Goal: Book appointment/travel/reservation

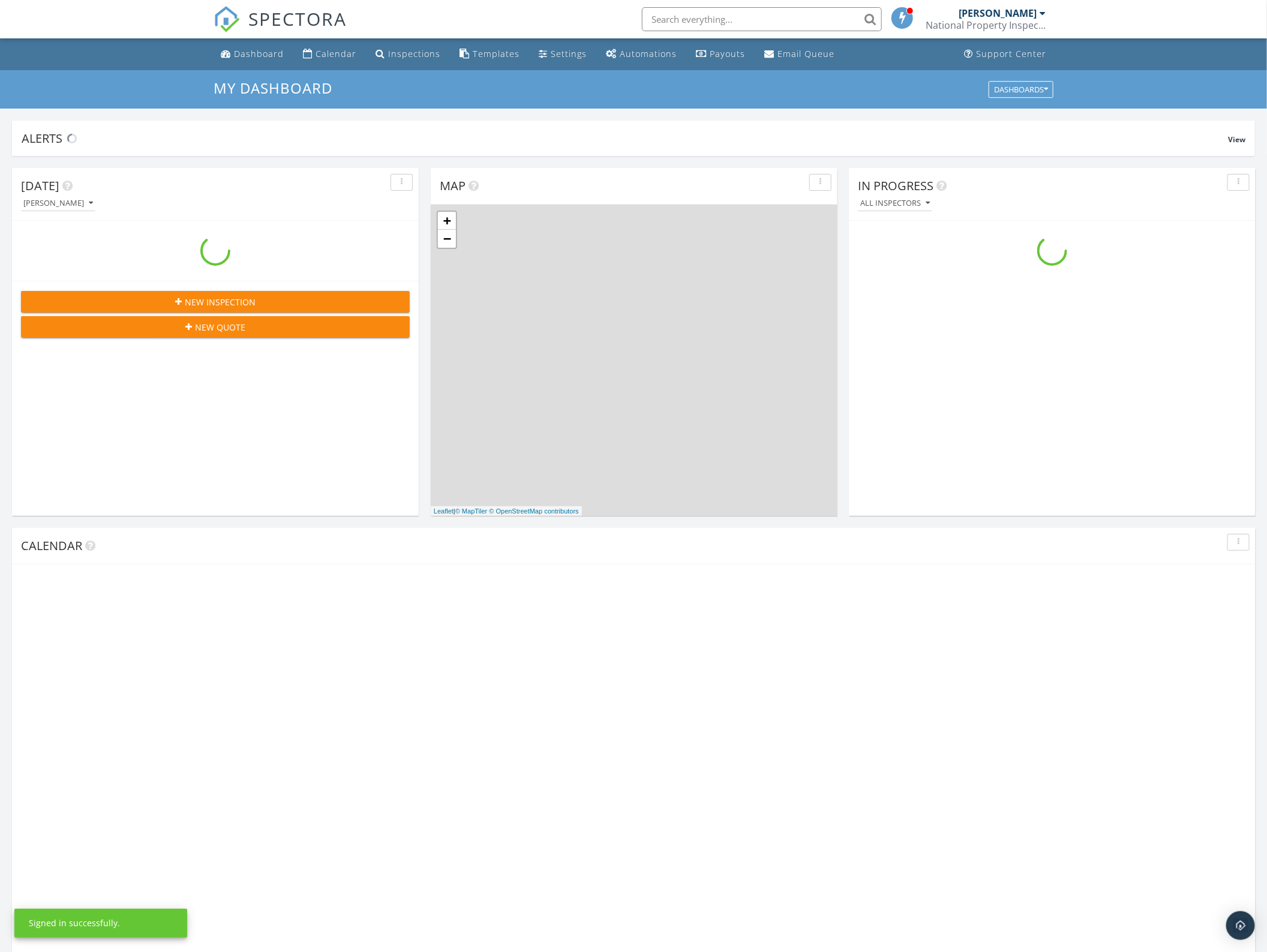
scroll to position [1115, 1290]
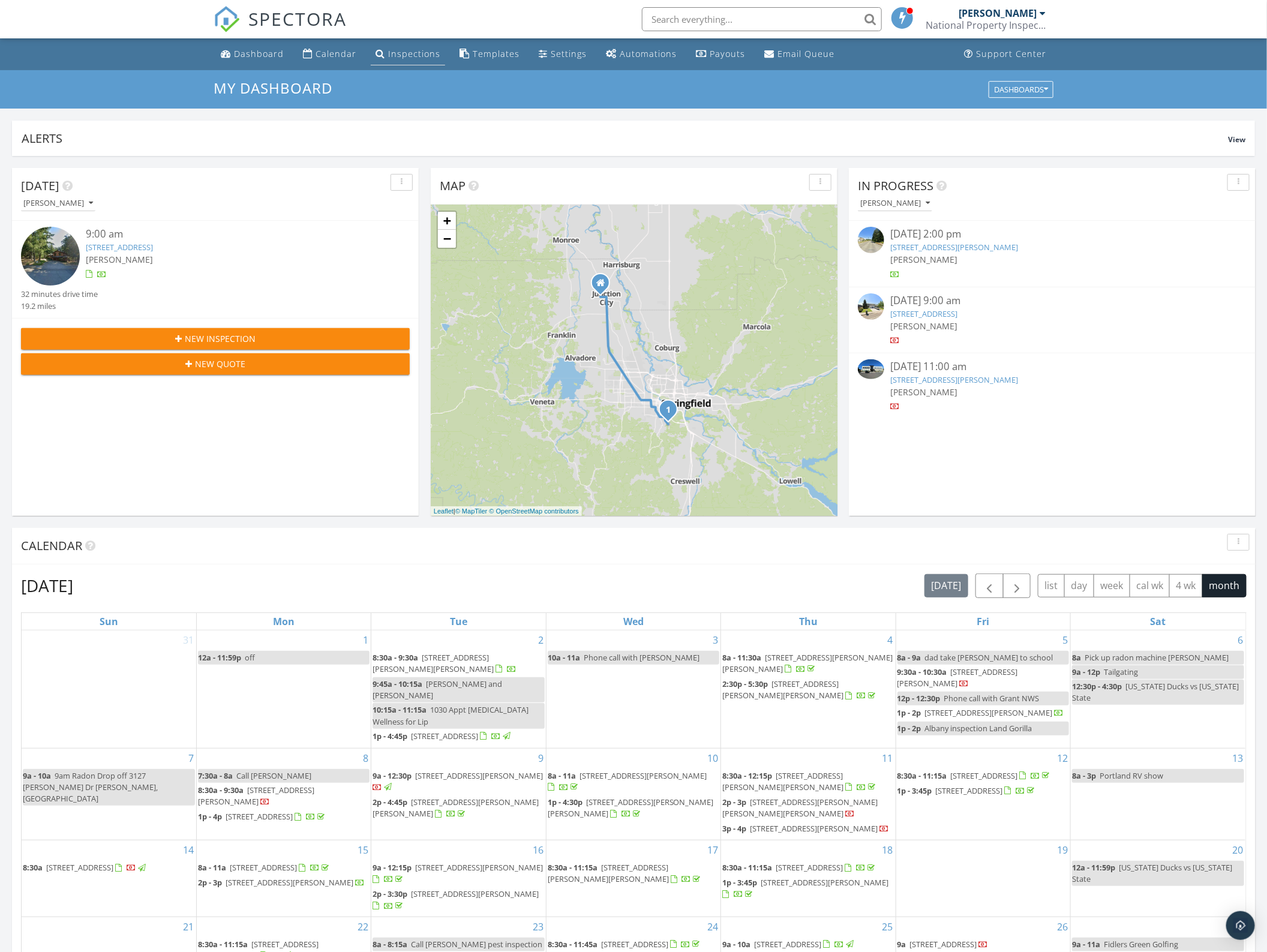
click at [404, 61] on link "Inspections" at bounding box center [408, 54] width 74 height 22
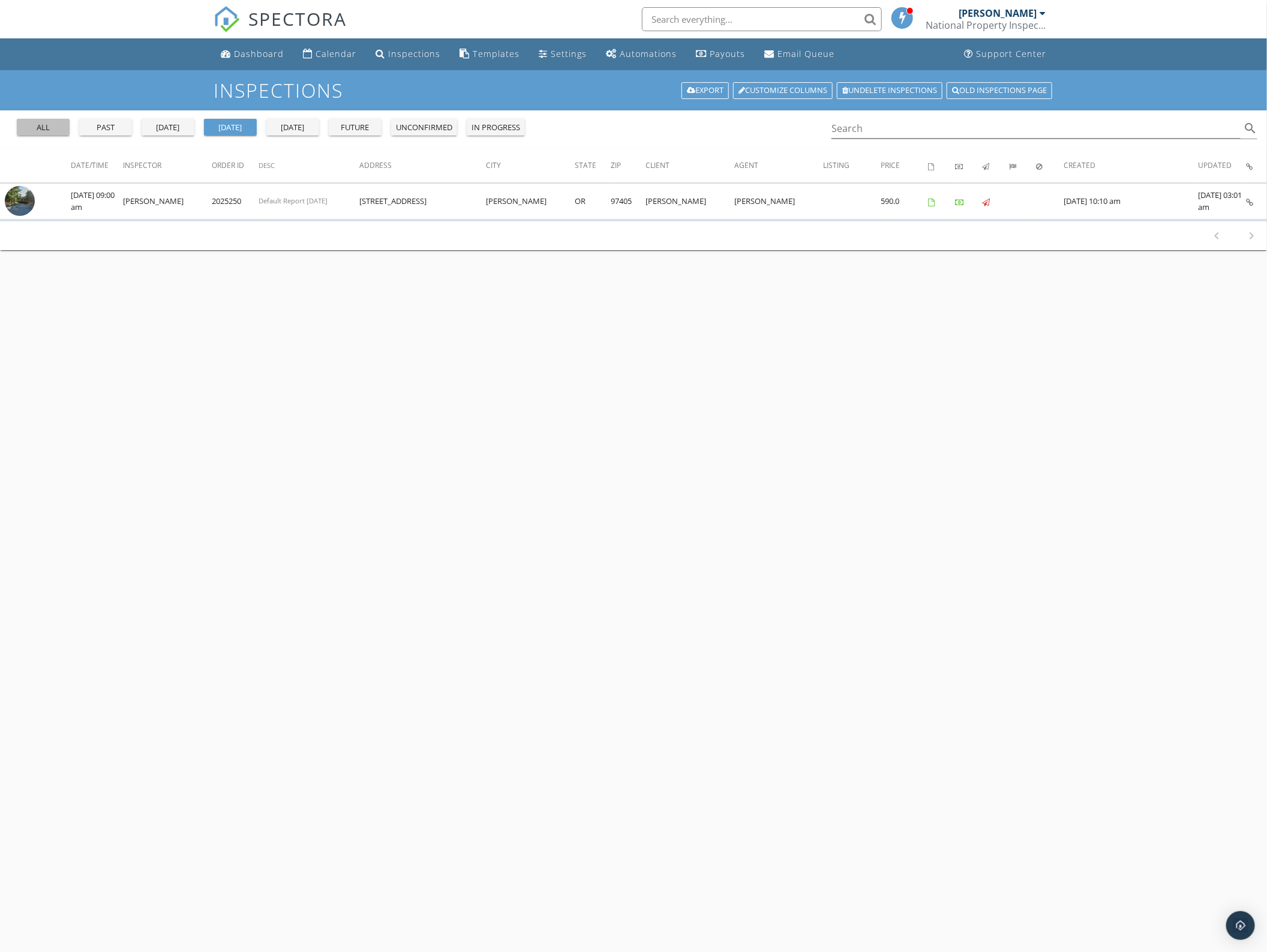
click at [50, 126] on div "all" at bounding box center [42, 127] width 43 height 12
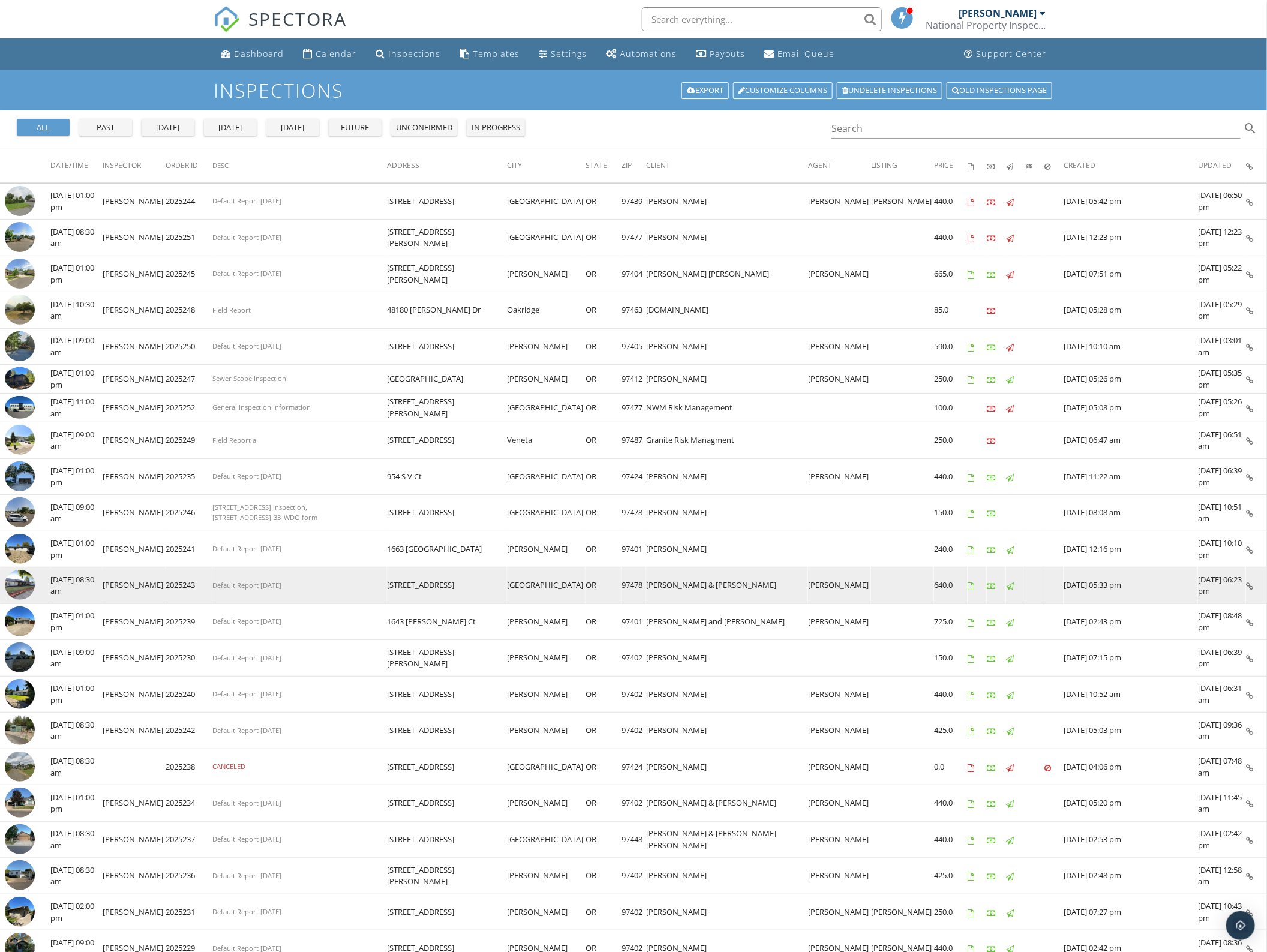
drag, startPoint x: 156, startPoint y: 592, endPoint x: 868, endPoint y: 604, distance: 712.1
click at [868, 604] on tr "check_box_outline_blank 09/24/2025 08:30 am Greg Edney 2025243 Default Report 7…" at bounding box center [633, 586] width 1267 height 37
click at [18, 595] on img at bounding box center [19, 584] width 30 height 30
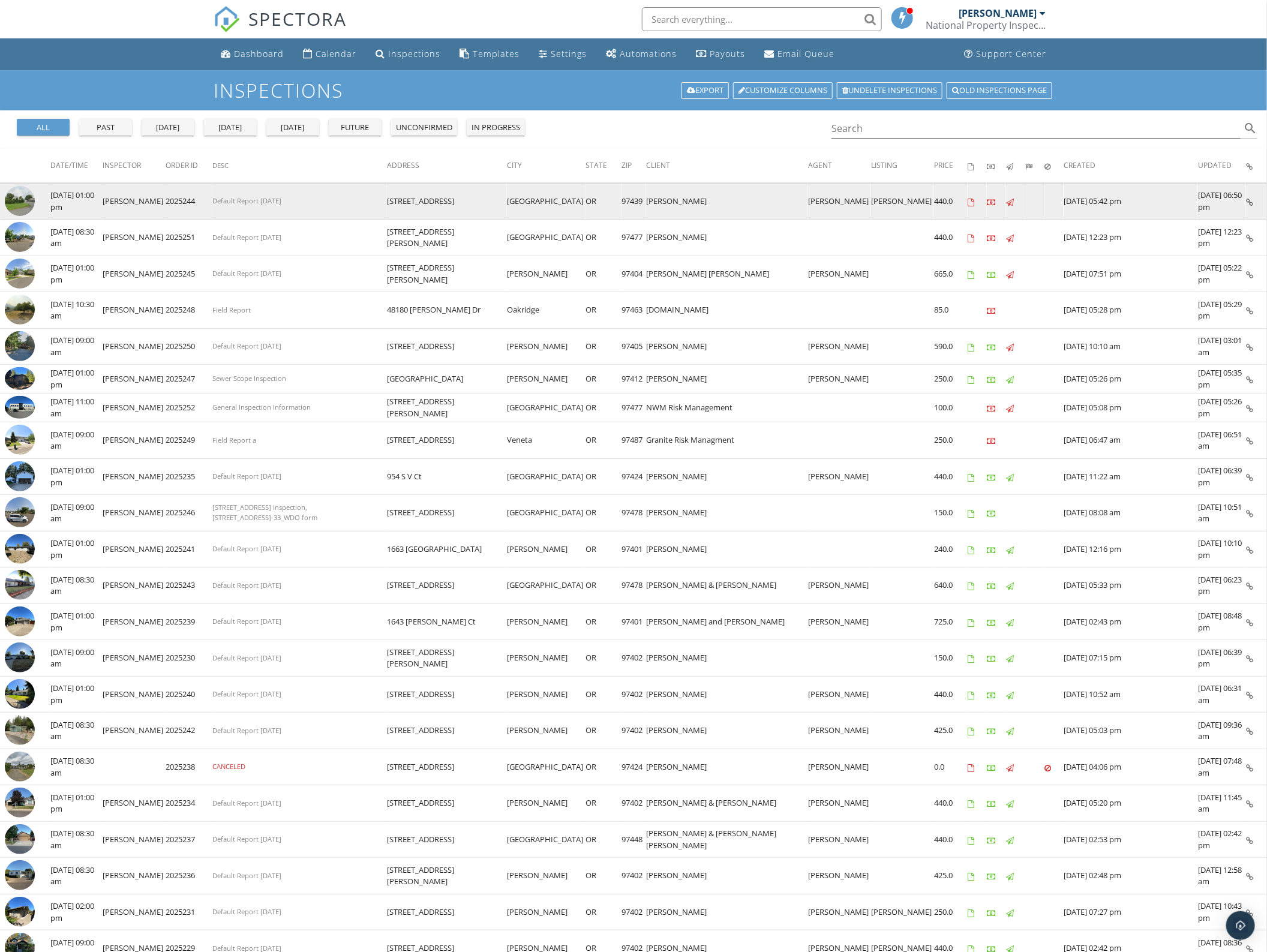
drag, startPoint x: 156, startPoint y: 199, endPoint x: 739, endPoint y: 194, distance: 583.0
click at [739, 194] on tr "check_box_outline_blank 10/02/2025 01:00 pm Greg Edney 2025244 Default Report 7…" at bounding box center [633, 201] width 1267 height 37
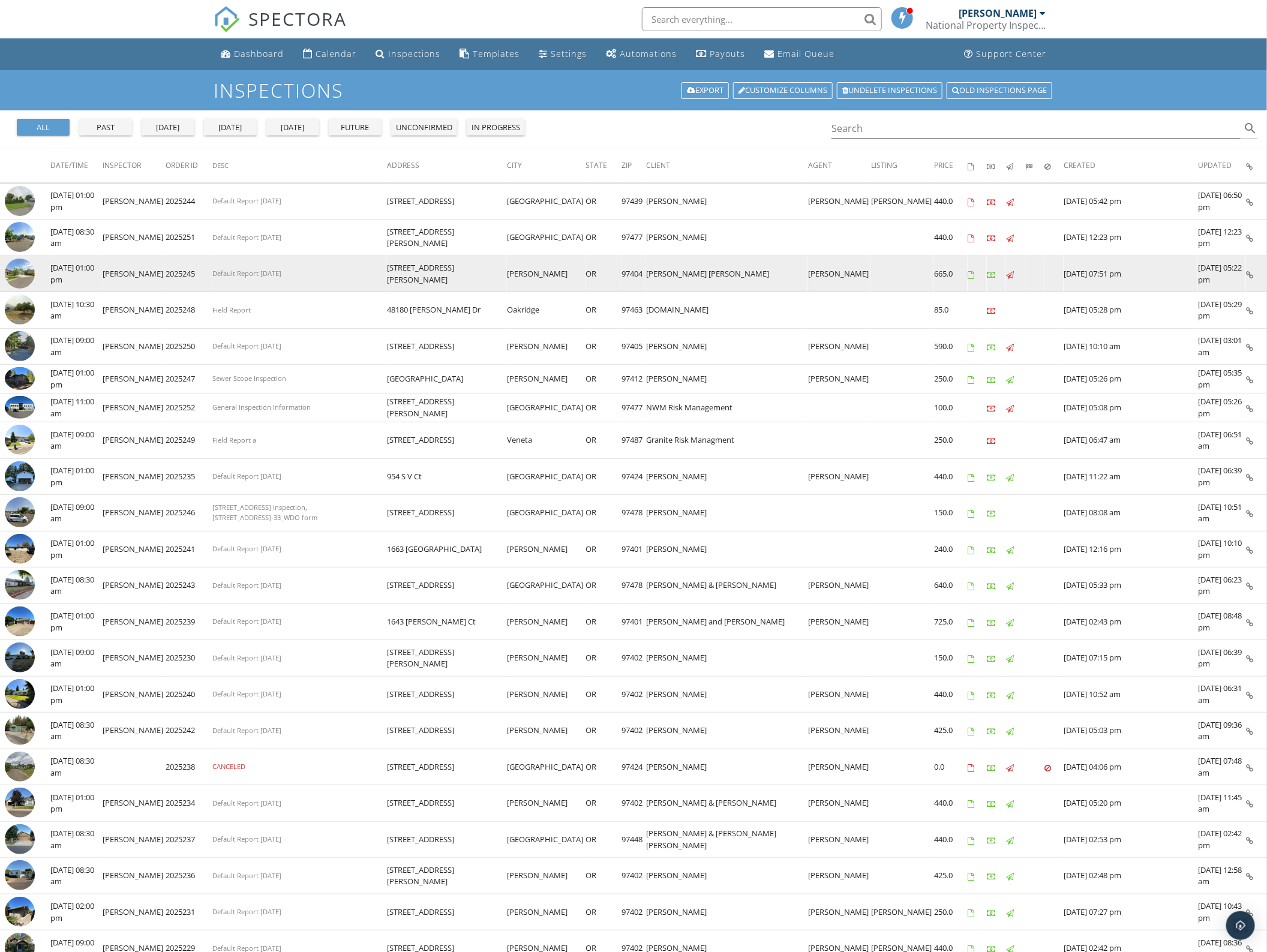
drag, startPoint x: 161, startPoint y: 272, endPoint x: 730, endPoint y: 285, distance: 569.1
click at [730, 285] on tr "check_box_outline_blank 09/29/2025 01:00 pm Greg Edney 2025245 Default Report 7…" at bounding box center [633, 274] width 1267 height 37
click at [20, 280] on img at bounding box center [19, 273] width 30 height 30
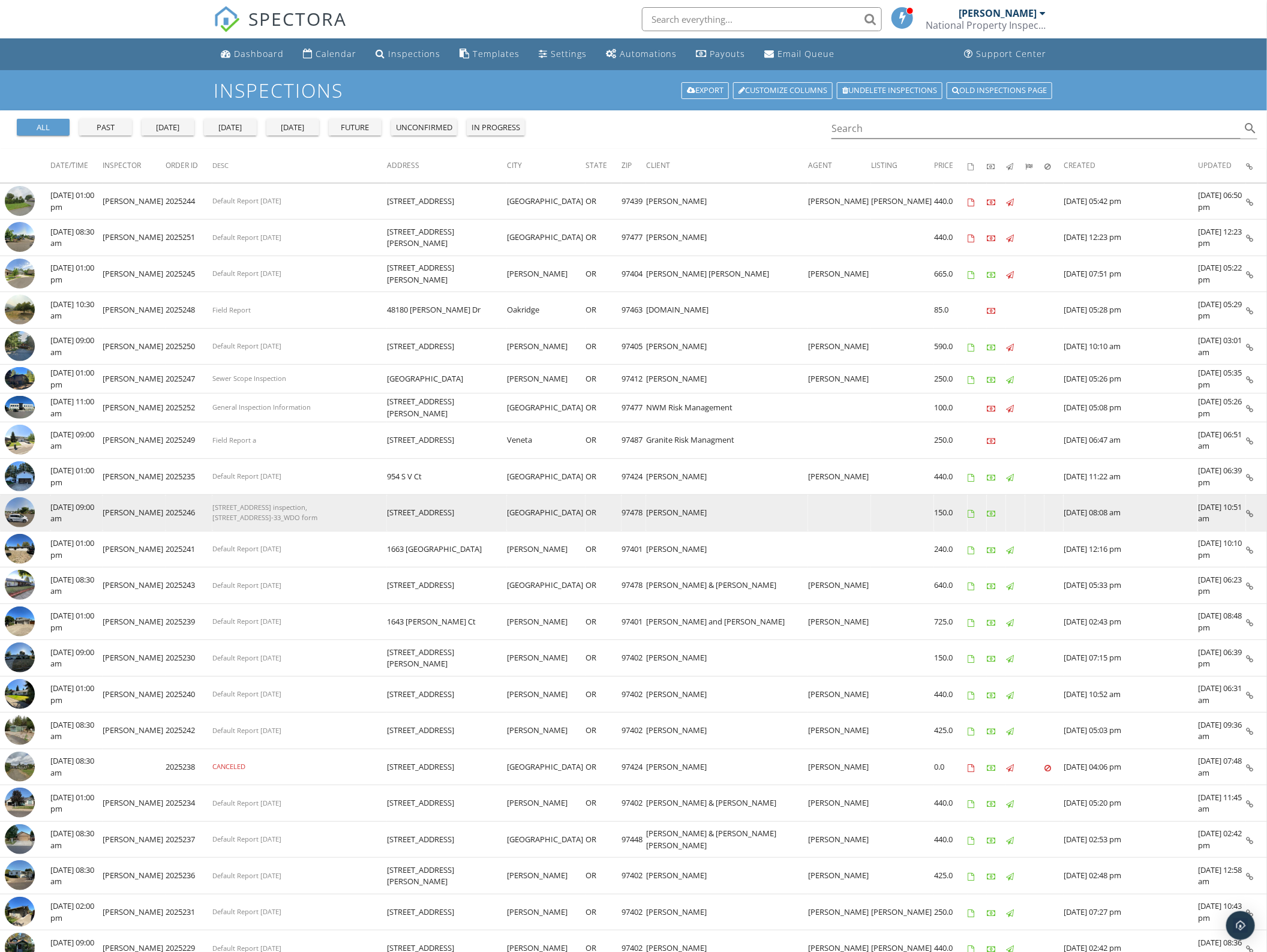
drag, startPoint x: 160, startPoint y: 518, endPoint x: 718, endPoint y: 520, distance: 558.0
click at [717, 520] on tr "check_box_outline_blank 09/25/2025 09:00 am Greg Edney 2025246 6790 Main St_Pes…" at bounding box center [633, 514] width 1267 height 37
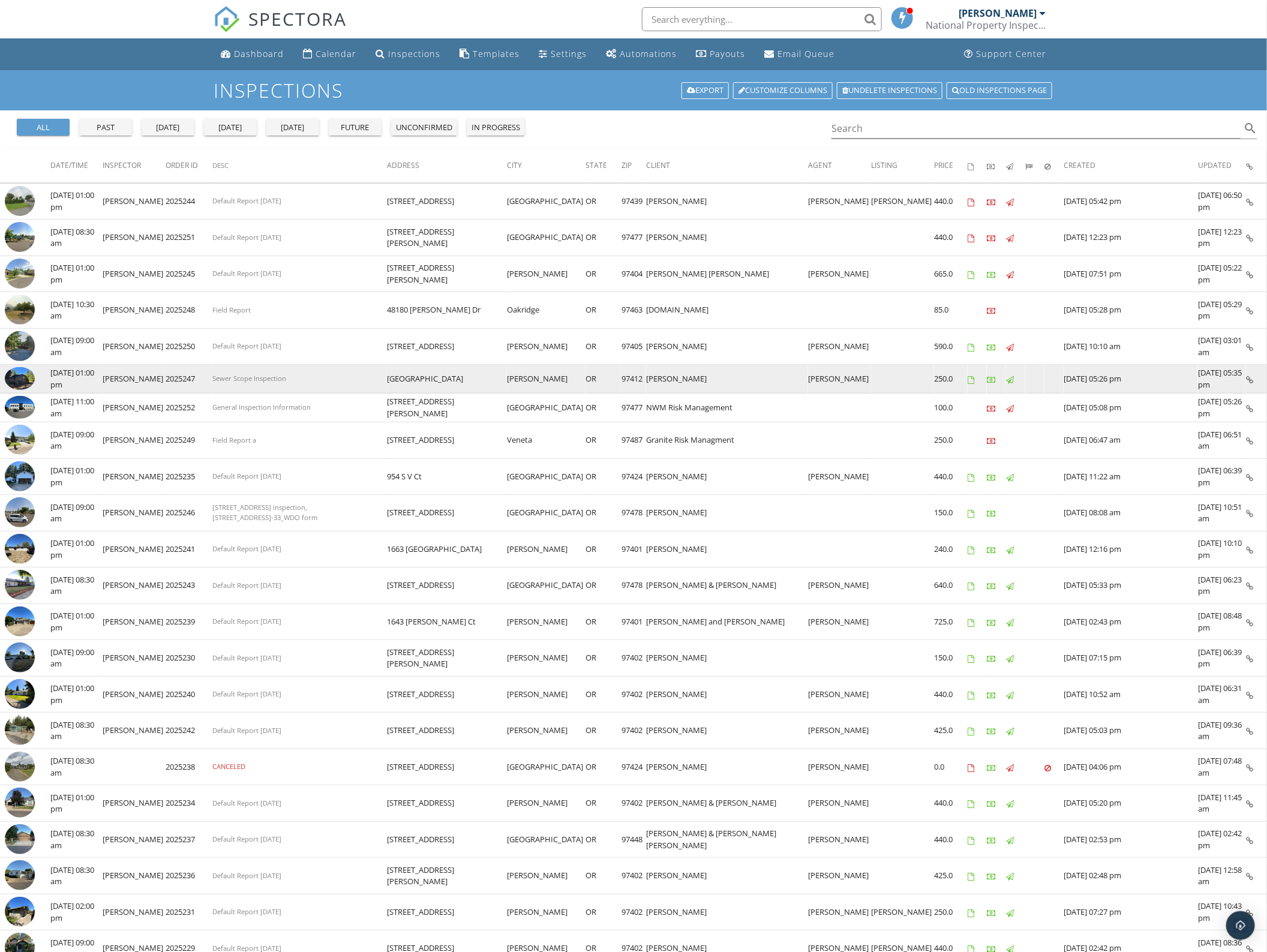
drag, startPoint x: 162, startPoint y: 382, endPoint x: 717, endPoint y: 379, distance: 555.0
click at [717, 379] on tr "check_box_outline_blank 09/26/2025 01:00 pm Greg Edney 2025247 Sewer Scope Insp…" at bounding box center [633, 379] width 1267 height 29
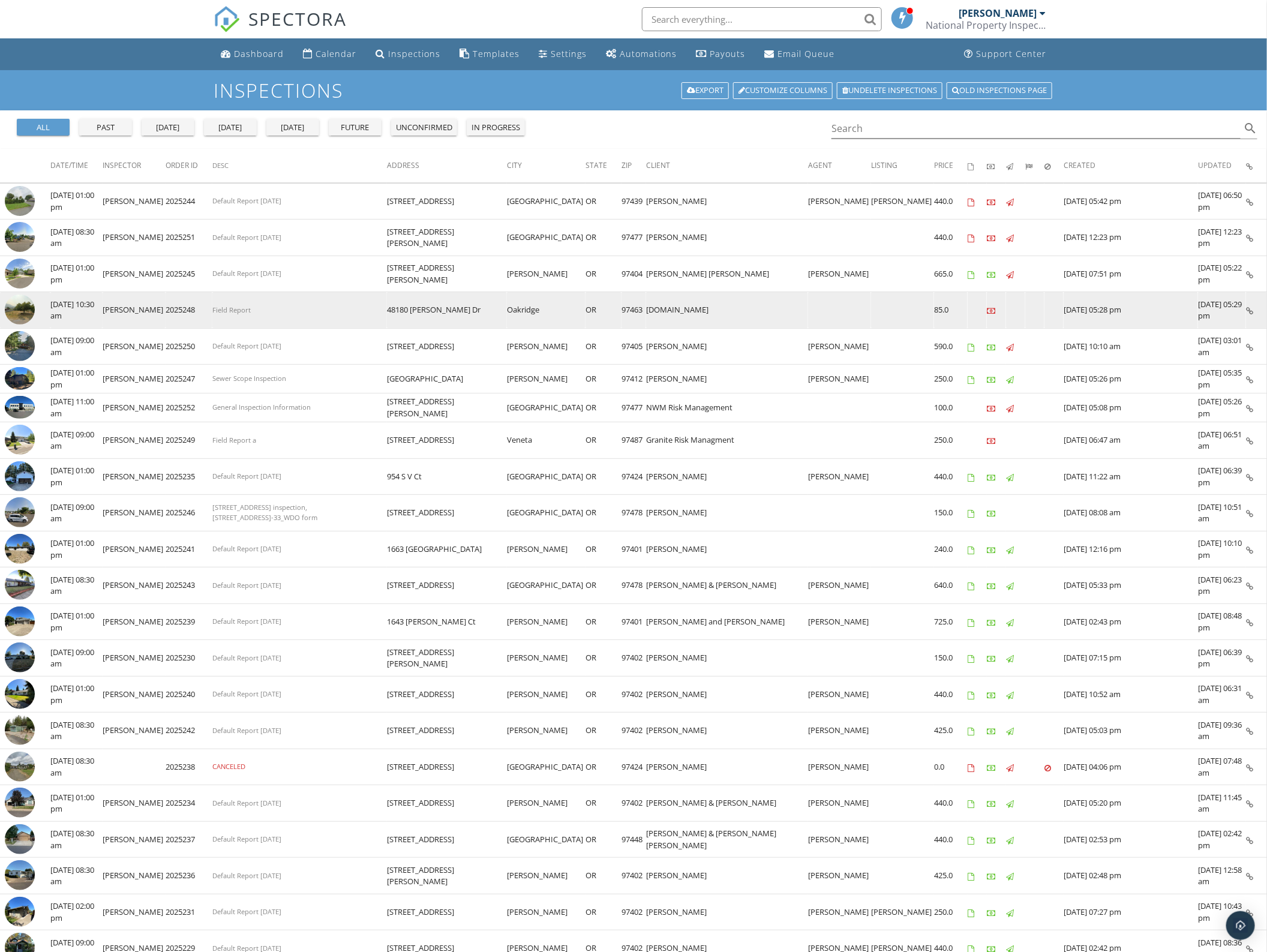
drag, startPoint x: 160, startPoint y: 312, endPoint x: 724, endPoint y: 312, distance: 564.0
click at [724, 312] on tr "check_box_outline_blank 09/29/2025 10:30 am Greg Edney 2025248 Field Report 481…" at bounding box center [633, 310] width 1267 height 37
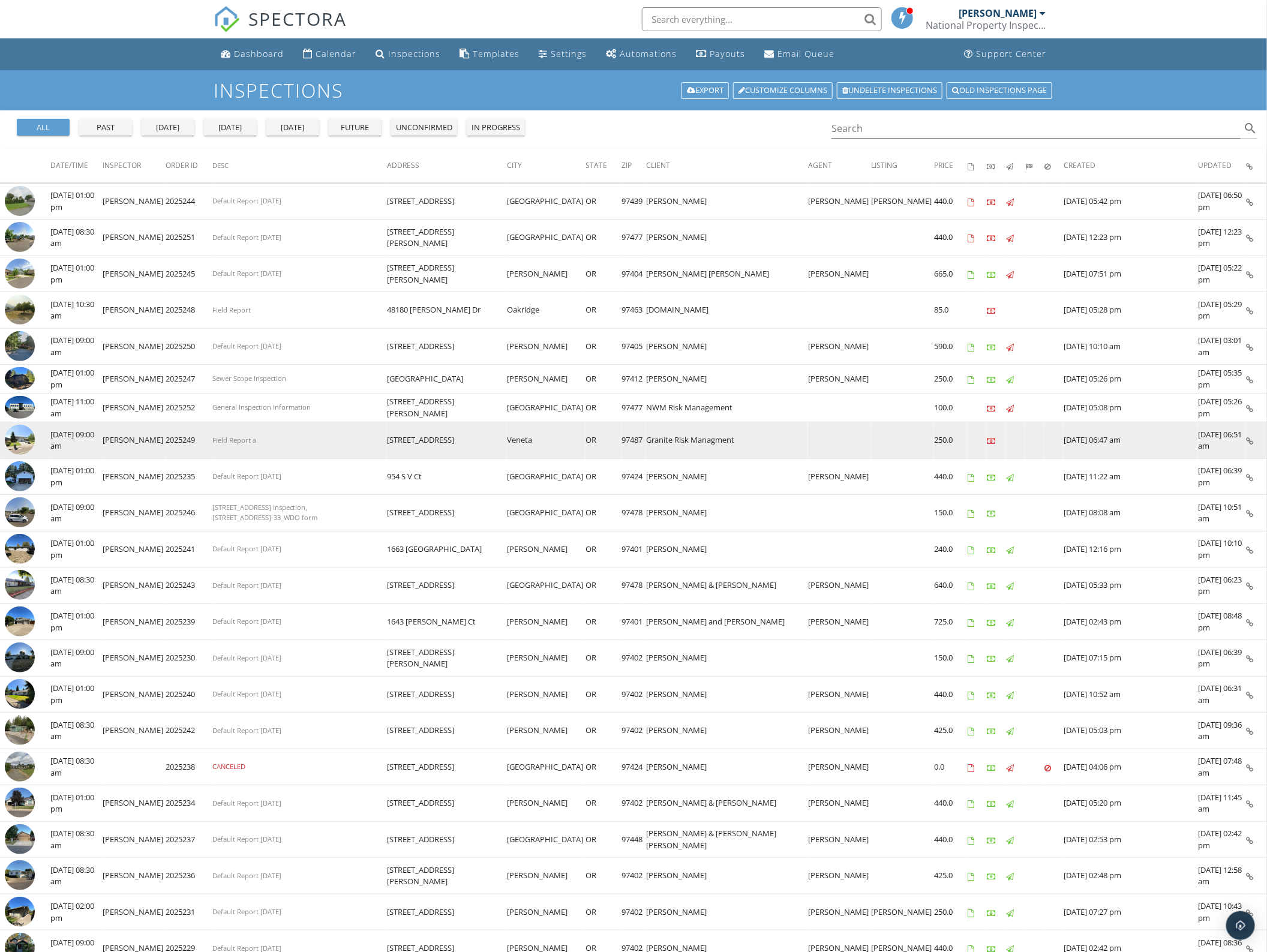
drag, startPoint x: 158, startPoint y: 440, endPoint x: 793, endPoint y: 437, distance: 635.0
click at [793, 437] on tr "check_box_outline_blank 09/26/2025 09:00 am Greg Edney 2025249 Field Report a 2…" at bounding box center [633, 440] width 1267 height 37
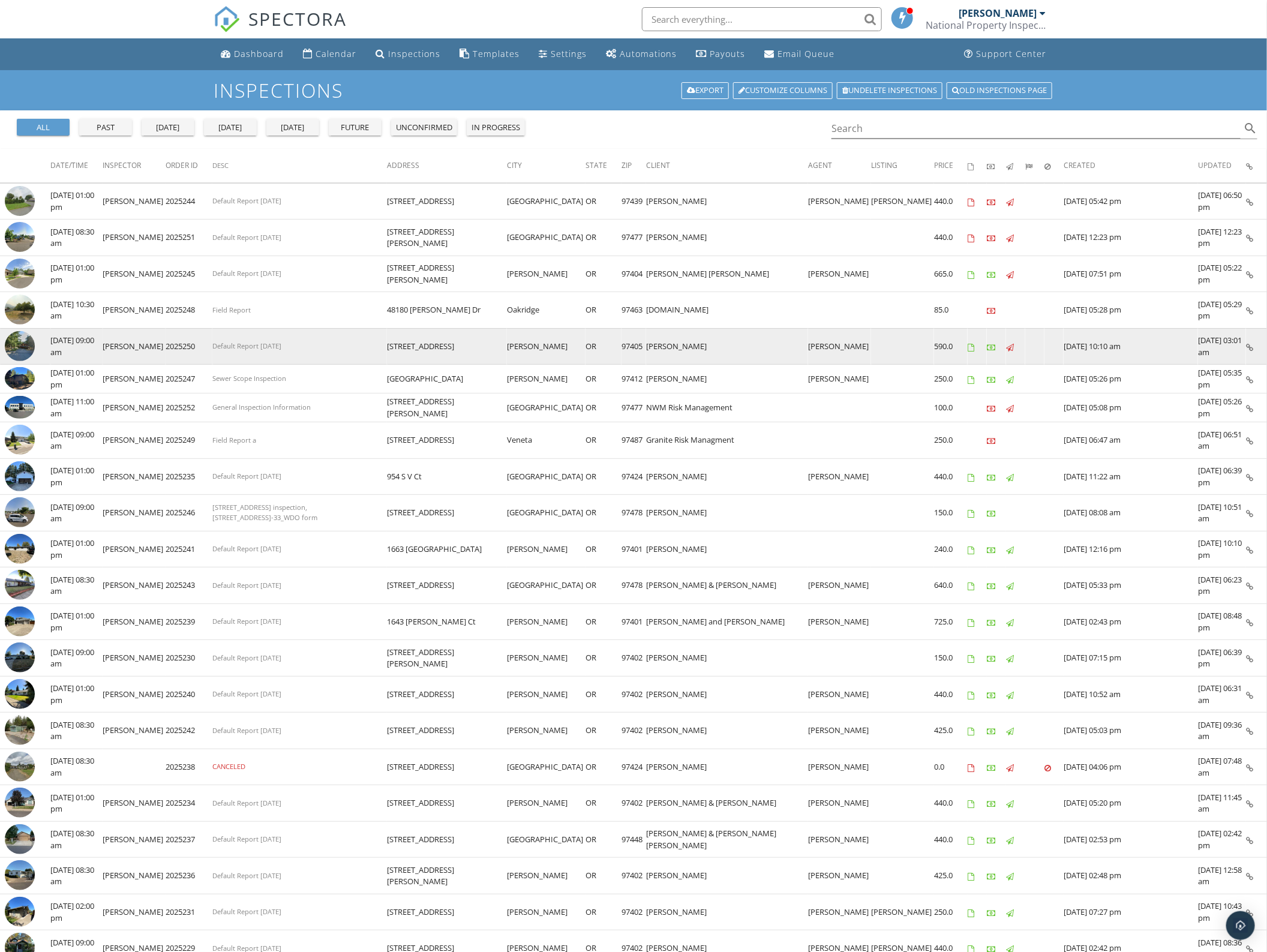
drag, startPoint x: 160, startPoint y: 345, endPoint x: 707, endPoint y: 356, distance: 547.1
click at [707, 356] on tr "check_box_outline_blank 09/28/2025 09:00 am Greg Edney 2025250 Default Report 7…" at bounding box center [633, 346] width 1267 height 37
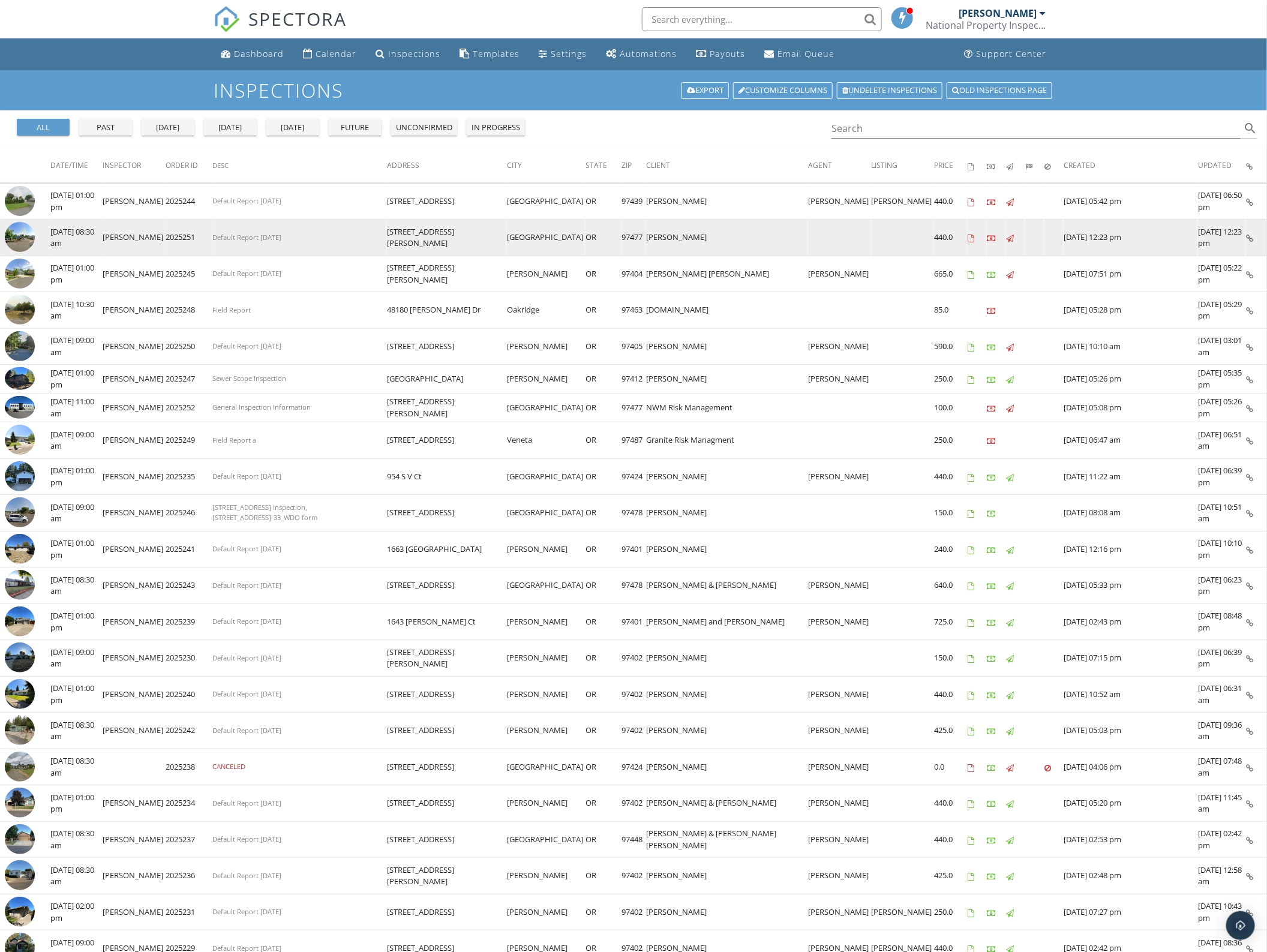
drag, startPoint x: 160, startPoint y: 241, endPoint x: 752, endPoint y: 226, distance: 592.2
click at [752, 226] on tr "check_box_outline_blank 09/30/2025 08:30 am Greg Edney 2025251 Default Report 7…" at bounding box center [633, 238] width 1267 height 37
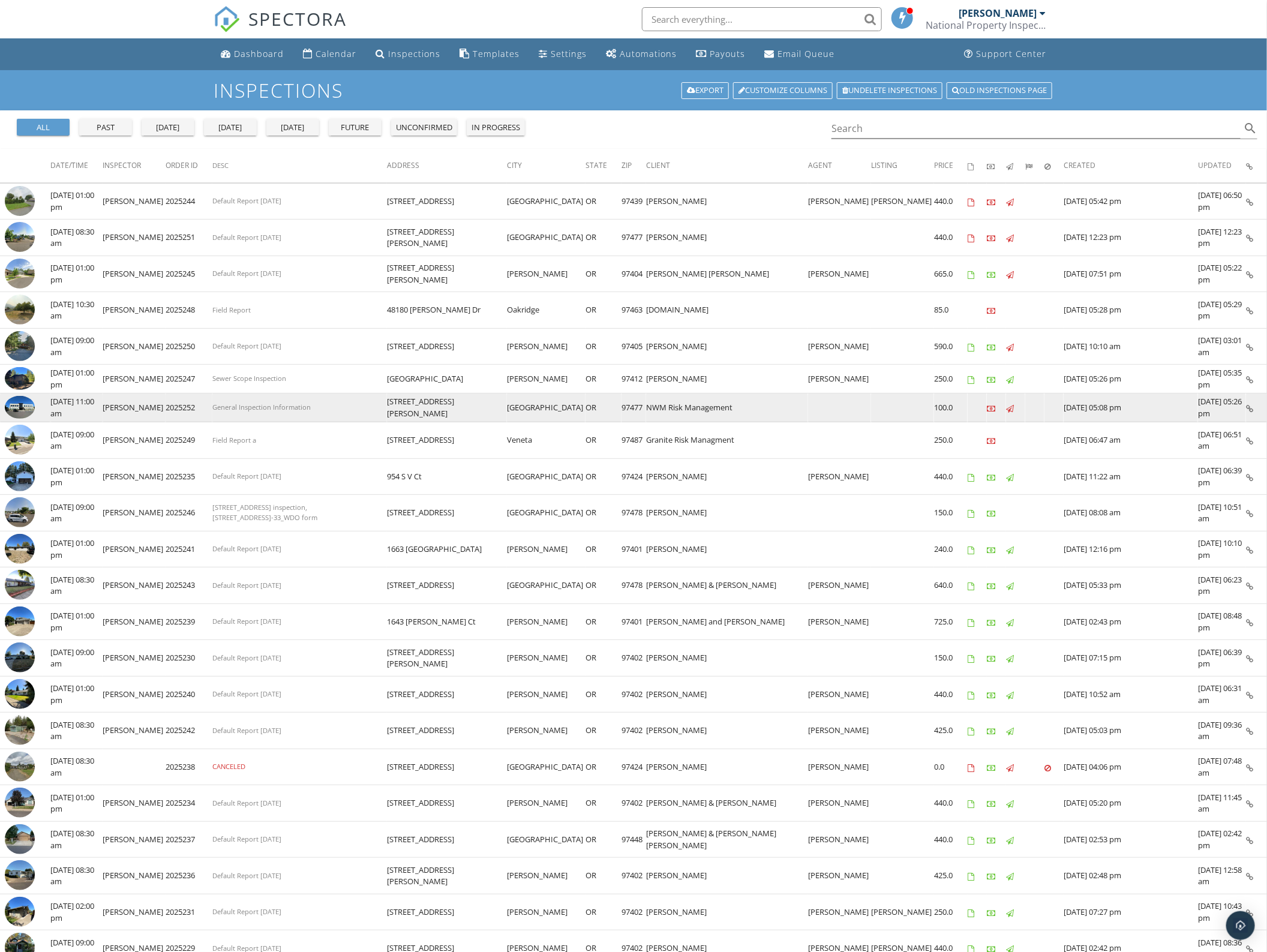
drag, startPoint x: 160, startPoint y: 408, endPoint x: 787, endPoint y: 400, distance: 627.1
click at [784, 400] on tr "check_box_outline_blank 09/26/2025 11:00 am Greg Edney 2025252 General Inspecti…" at bounding box center [633, 408] width 1267 height 29
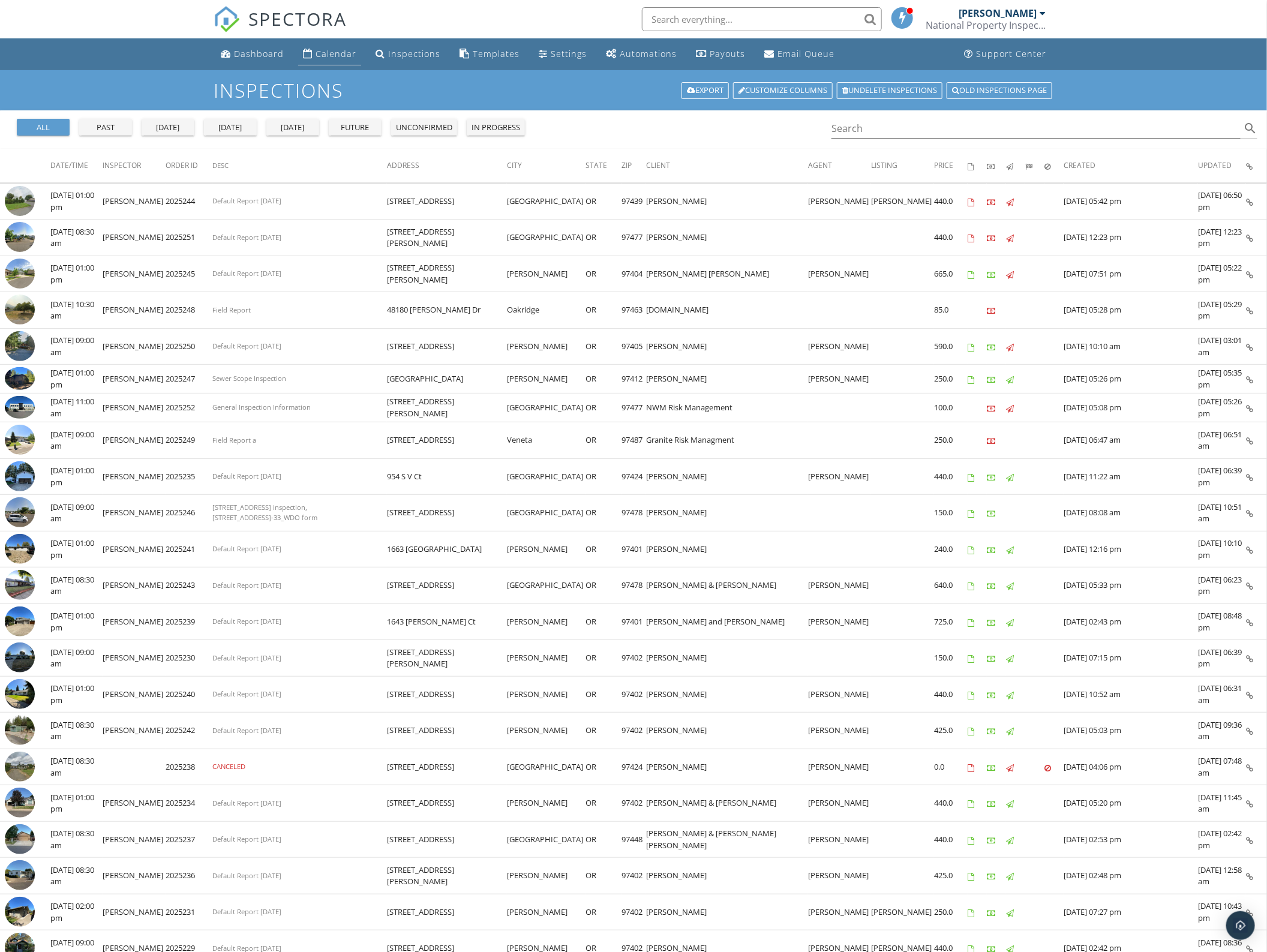
click at [329, 57] on div "Calendar" at bounding box center [335, 54] width 40 height 12
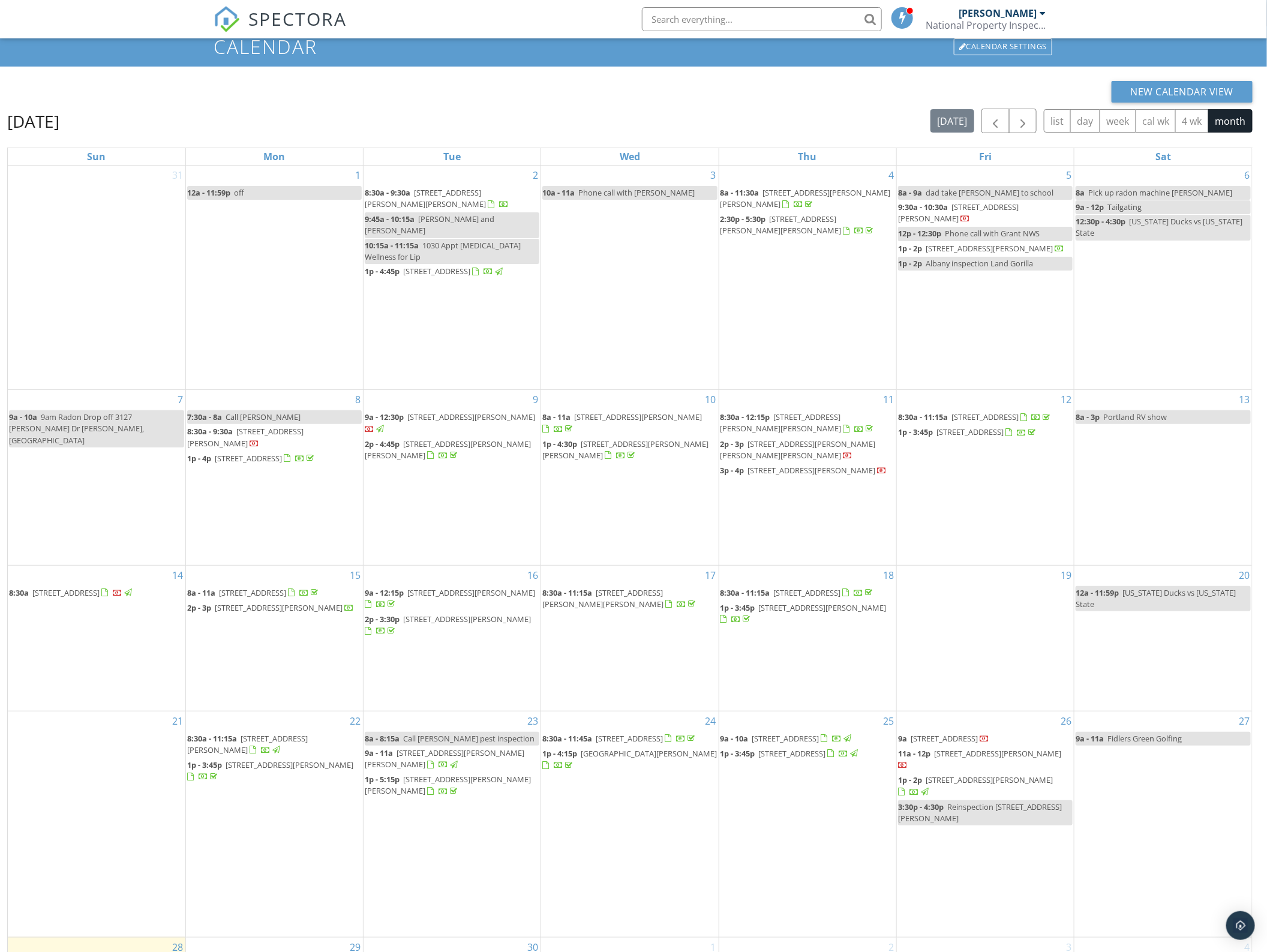
scroll to position [160, 0]
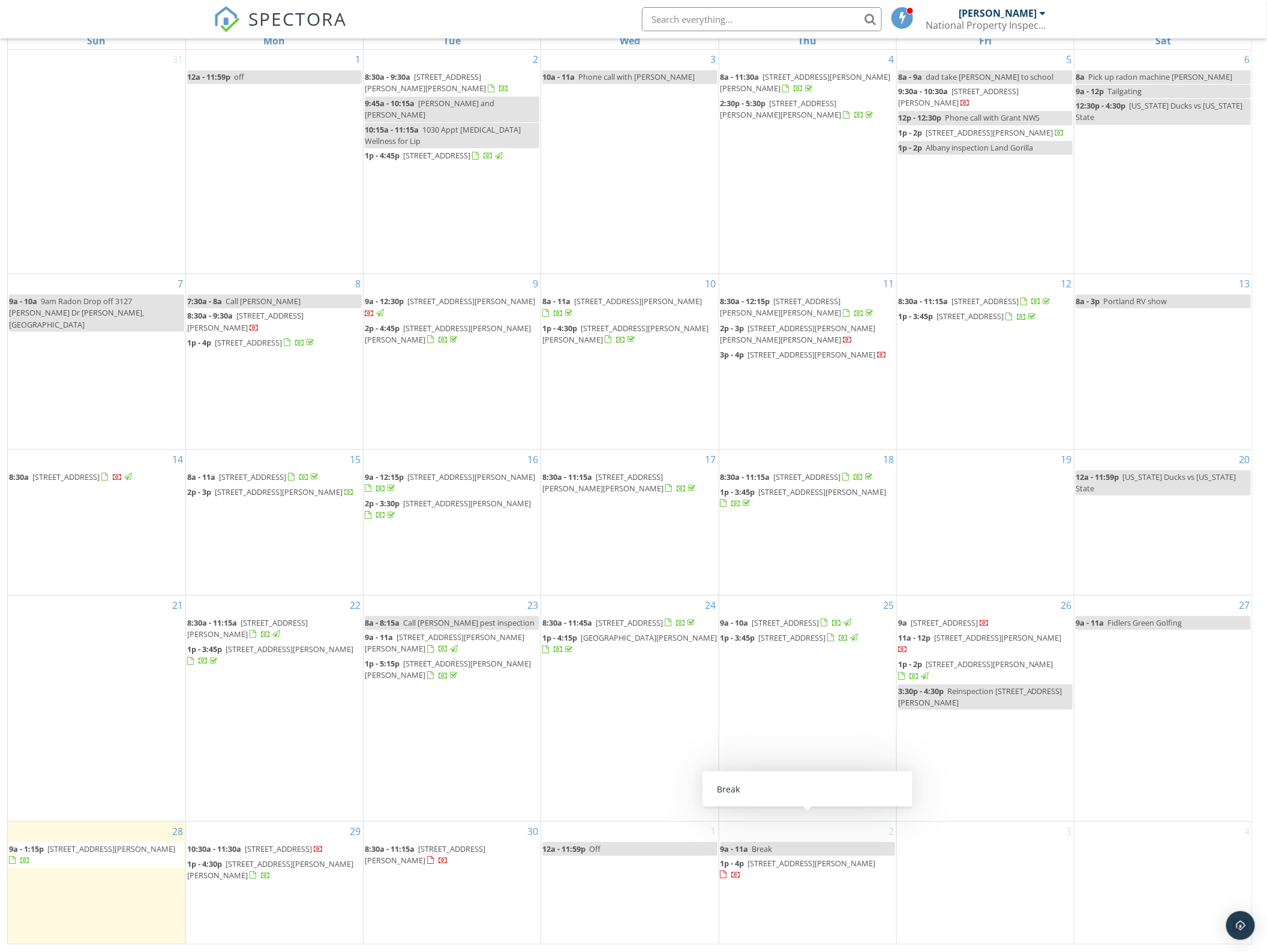
click at [778, 842] on link "9a - 11a Break" at bounding box center [807, 849] width 174 height 13
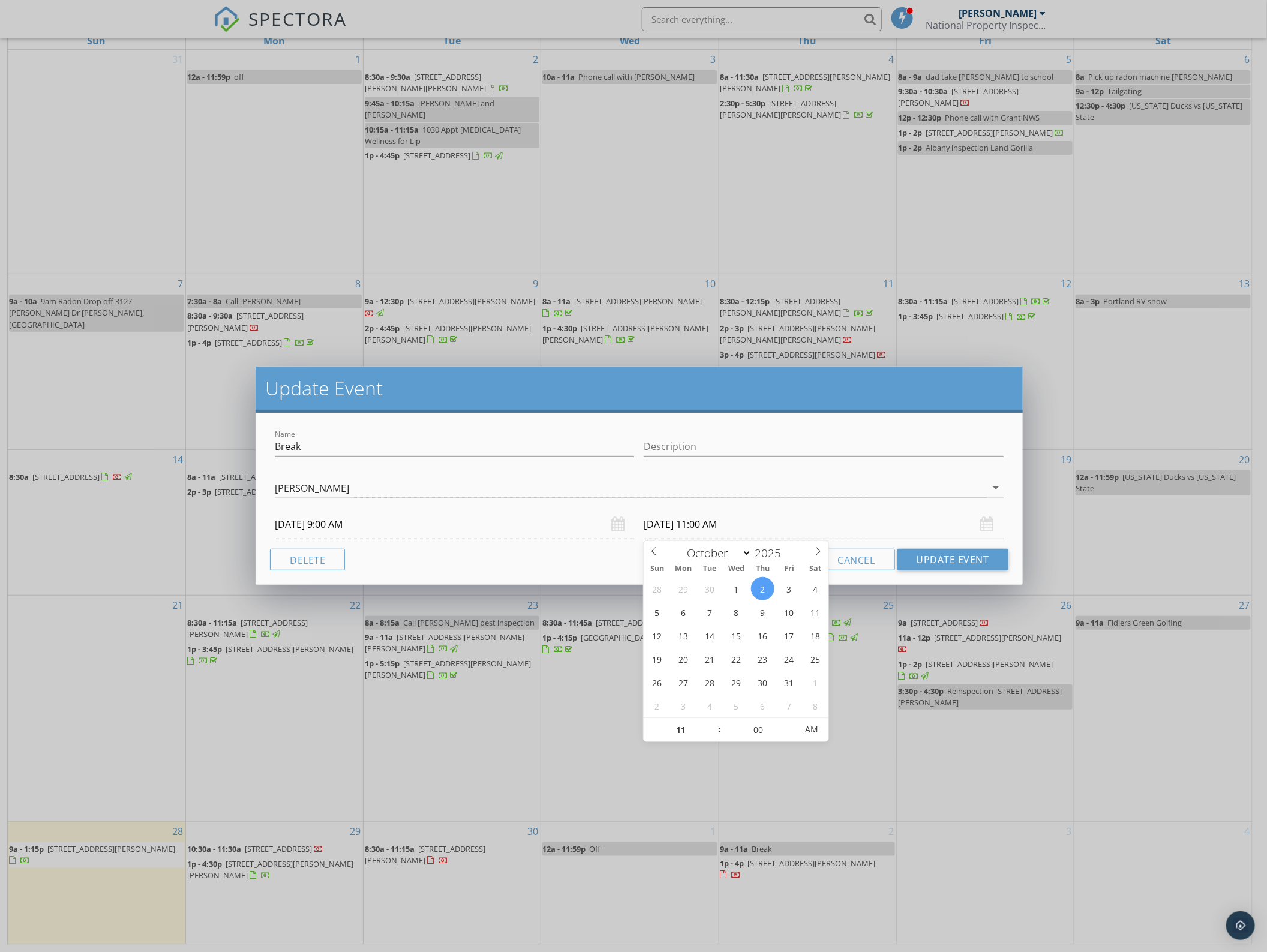
click at [699, 527] on input "10/02/2025 11:00 AM" at bounding box center [823, 524] width 359 height 29
type input "12"
type input "10/02/2025 12:00 PM"
click at [714, 721] on span at bounding box center [713, 724] width 9 height 12
type input "01"
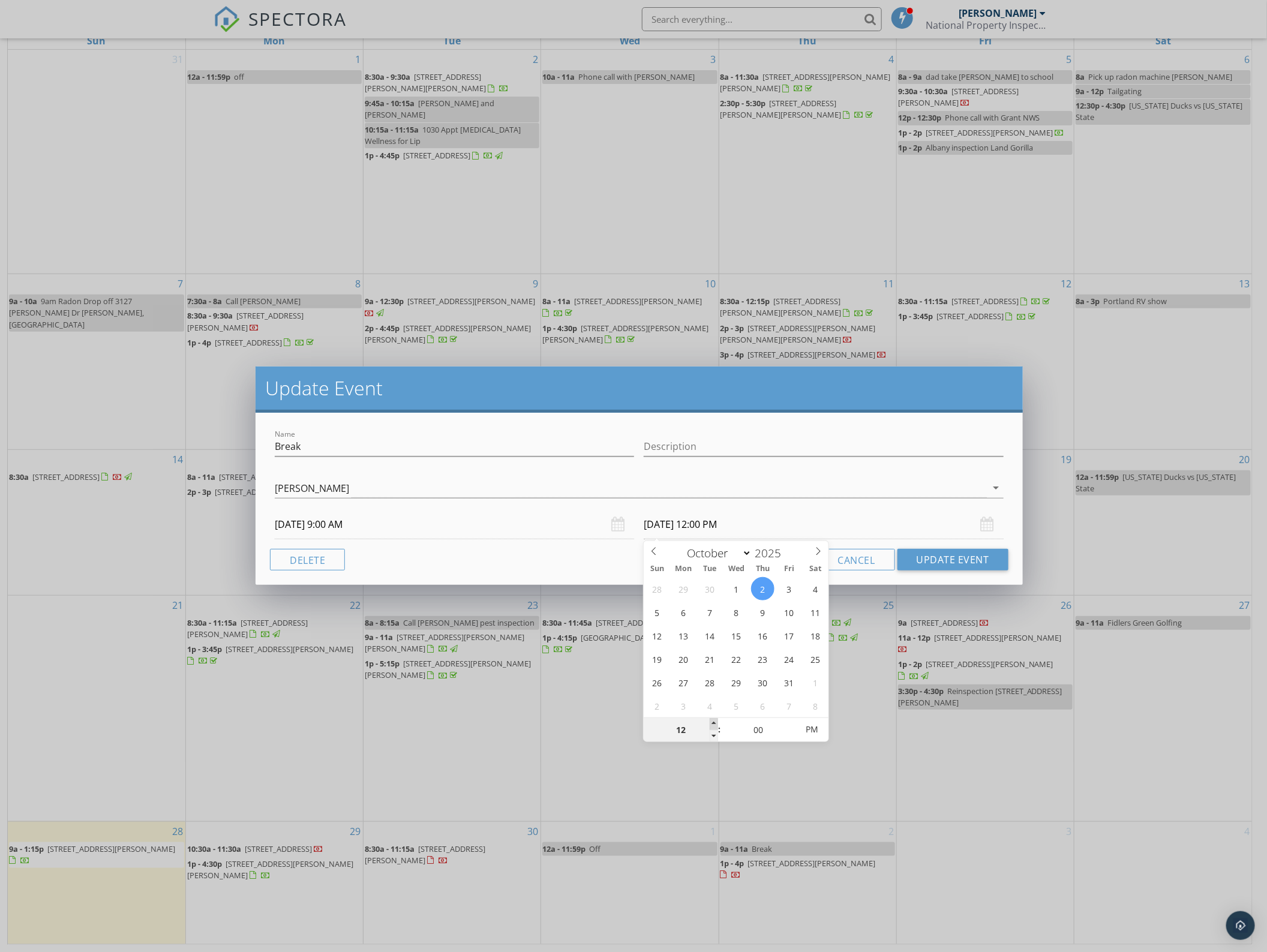
type input "10/02/2025 1:00 PM"
click at [714, 721] on span at bounding box center [713, 724] width 9 height 12
click at [579, 554] on div "Cancel Update Event" at bounding box center [639, 560] width 738 height 21
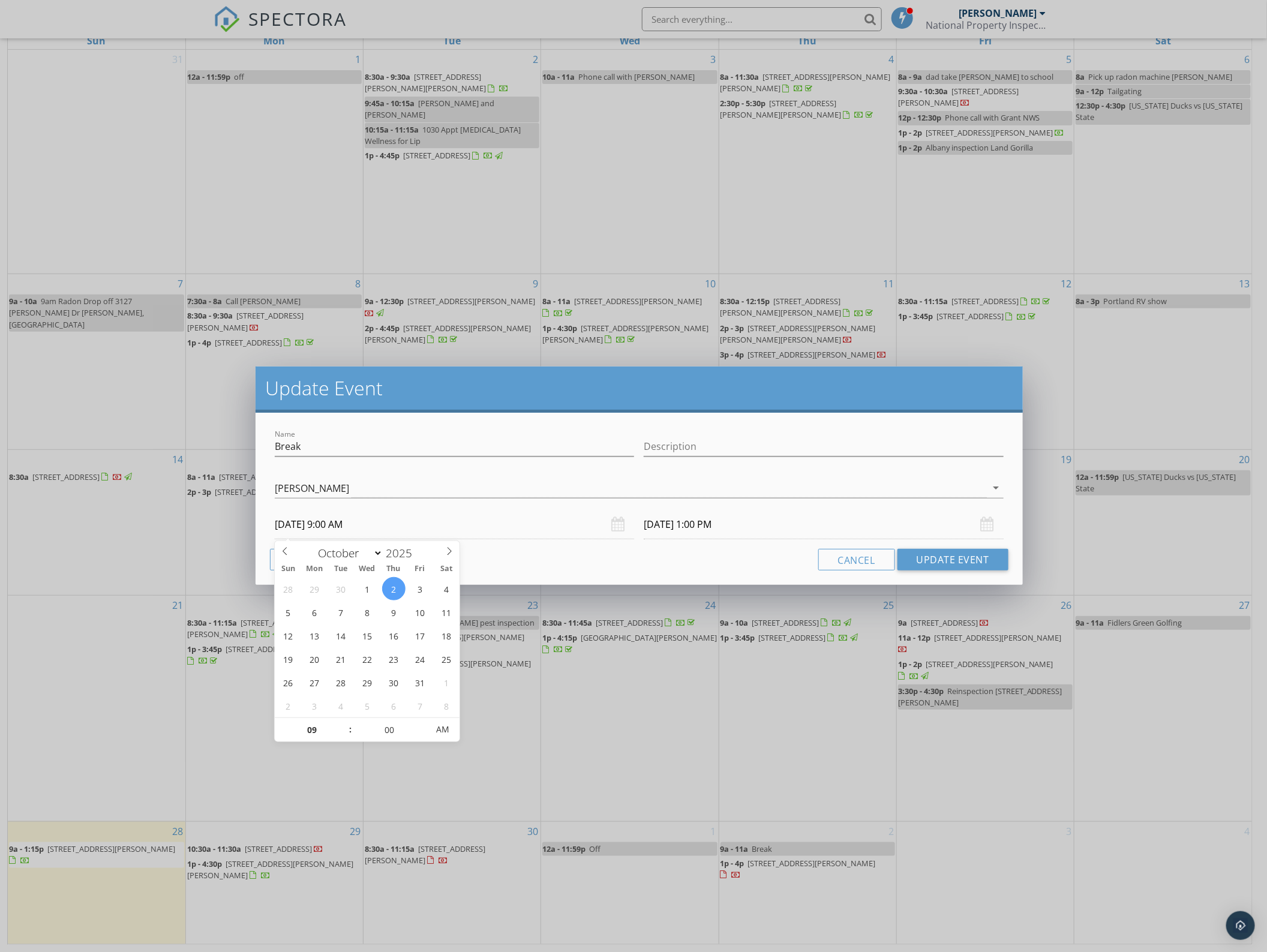
click at [376, 530] on input "10/02/2025 9:00 AM" at bounding box center [454, 524] width 359 height 29
type input "10"
type input "10/02/2025 10:00 AM"
click at [344, 725] on span at bounding box center [344, 724] width 9 height 12
type input "10/02/2025 2:00 PM"
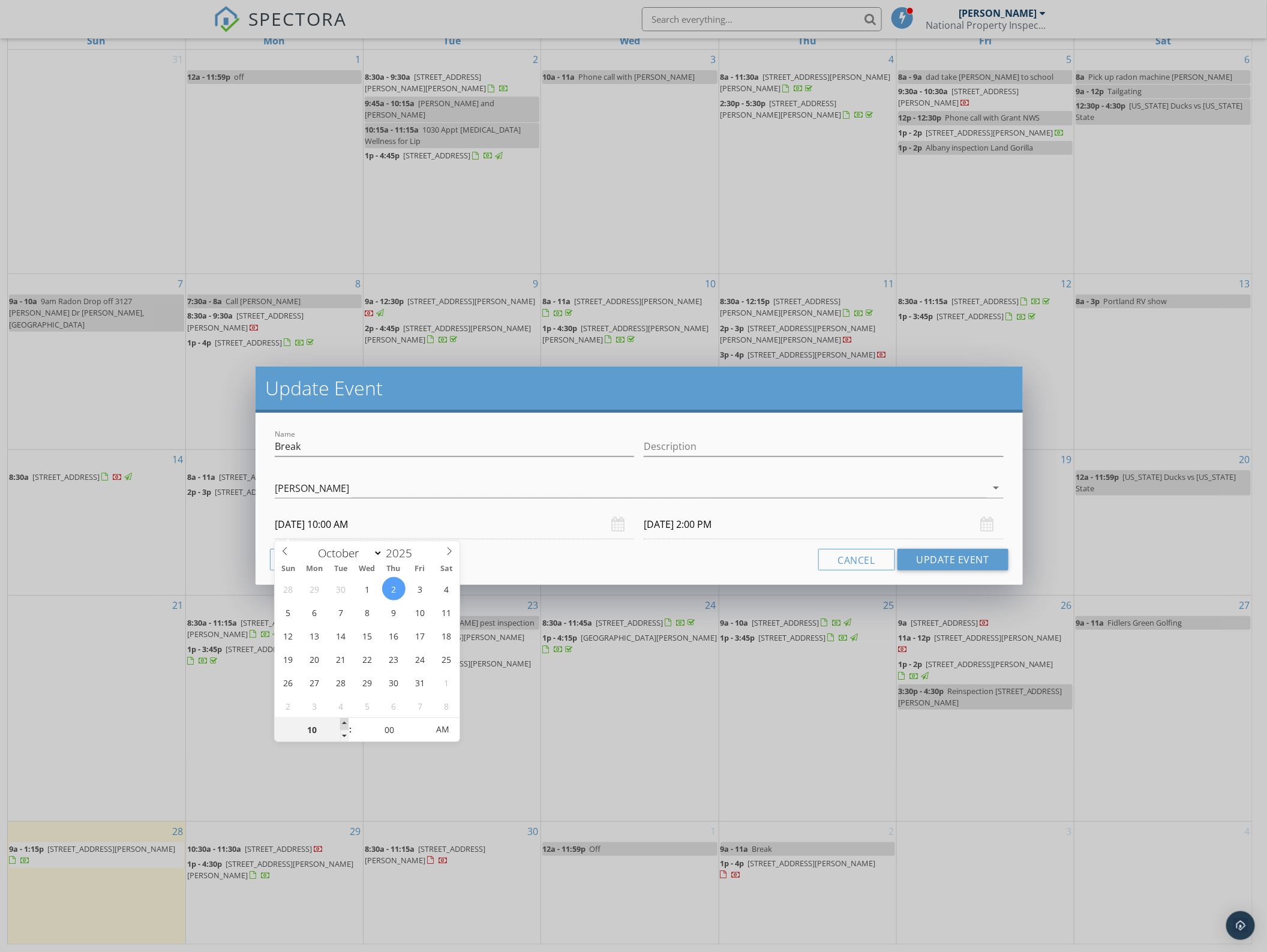
type input "11"
type input "10/02/2025 11:00 AM"
click at [344, 725] on span at bounding box center [344, 724] width 9 height 12
type input "10/02/2025 3:00 PM"
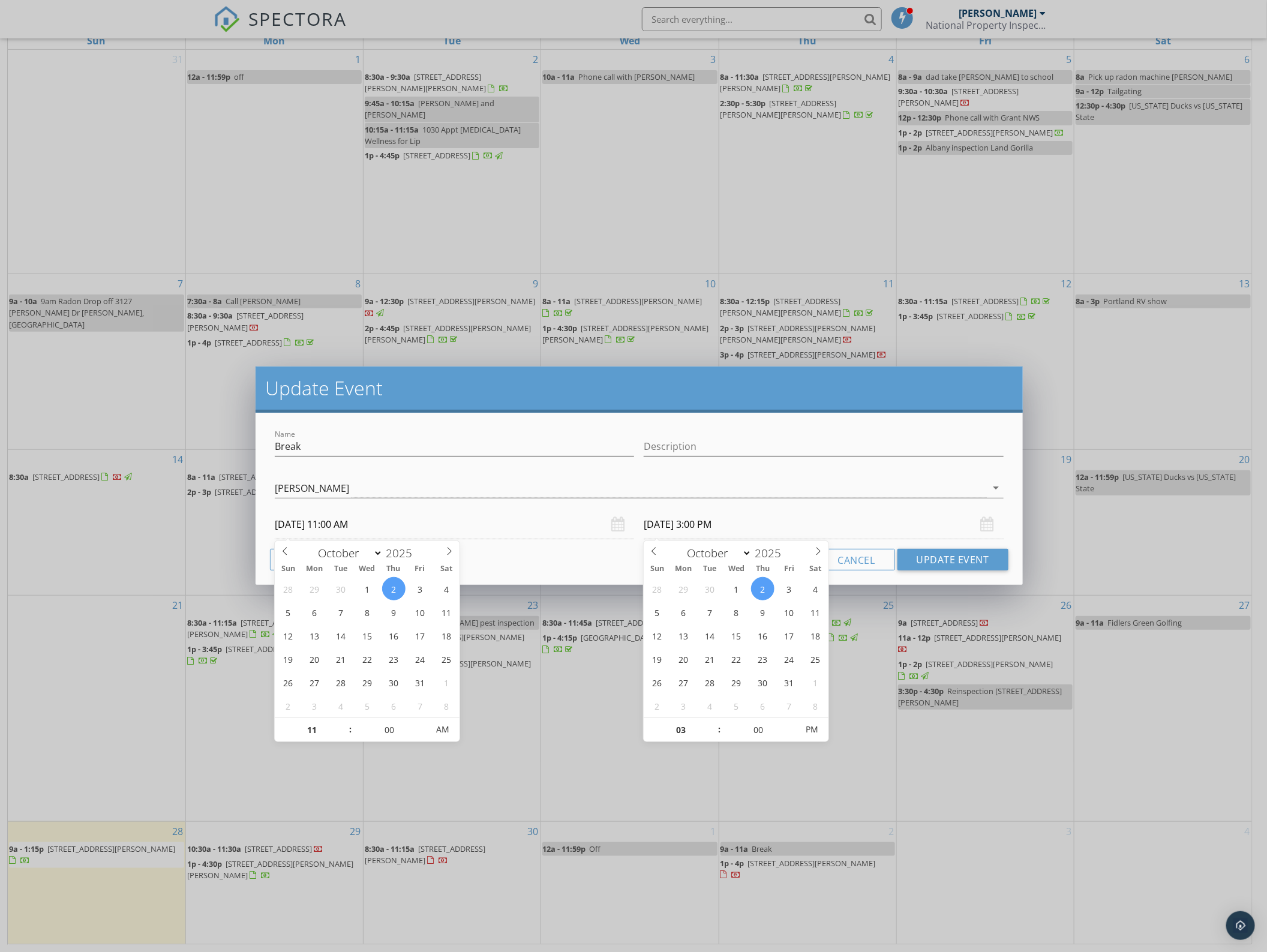
click at [800, 526] on input "10/02/2025 3:00 PM" at bounding box center [823, 524] width 359 height 29
type input "02"
type input "10/02/2025 2:00 PM"
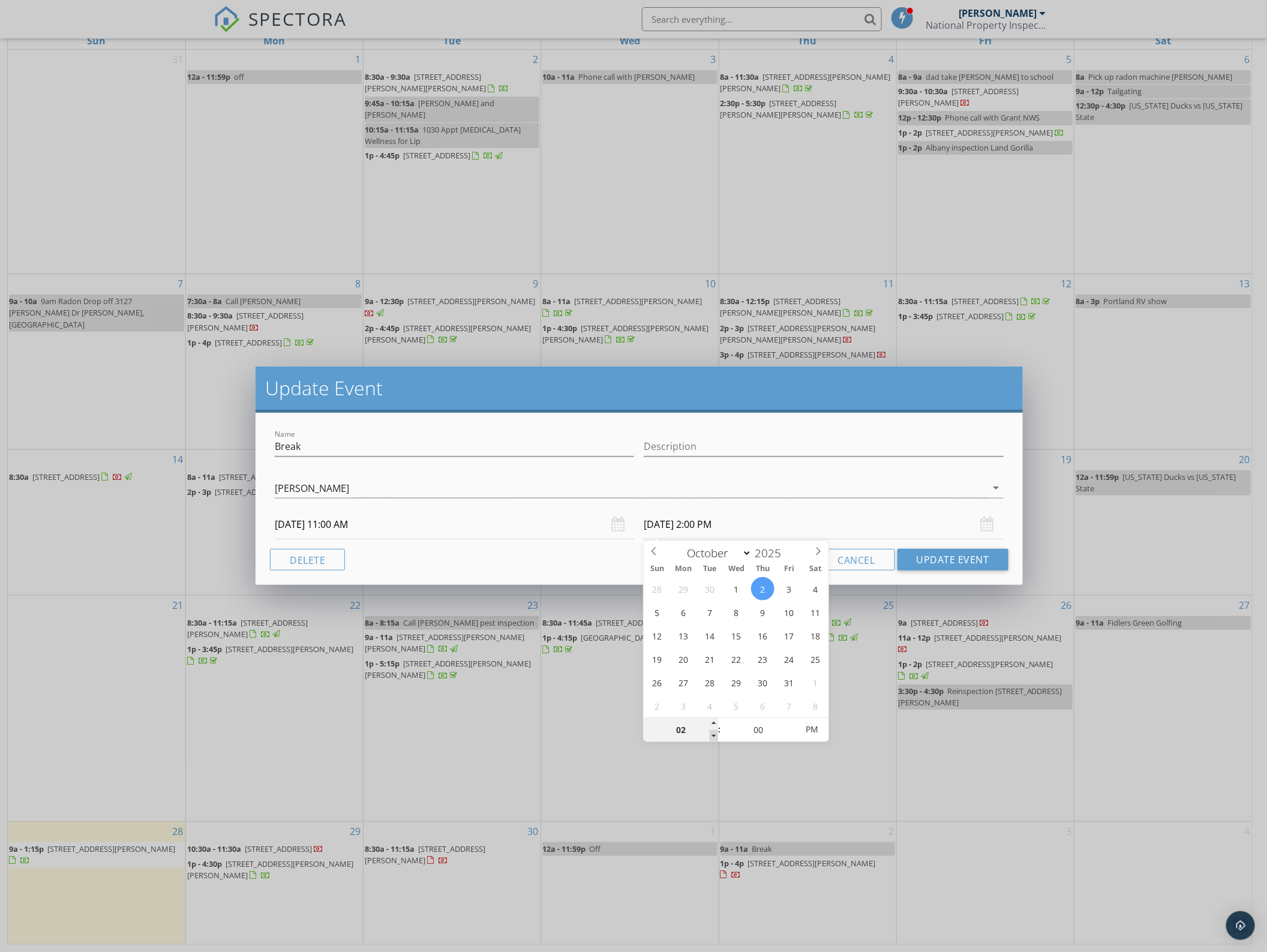
click at [712, 734] on span at bounding box center [713, 736] width 9 height 12
type input "01"
type input "10/02/2025 1:00 PM"
click at [712, 734] on span at bounding box center [713, 736] width 9 height 12
click at [541, 542] on div "Name Break Description Greg Edney Greg Edney arrow_drop_down 10/02/2025 11:00 A…" at bounding box center [639, 498] width 767 height 172
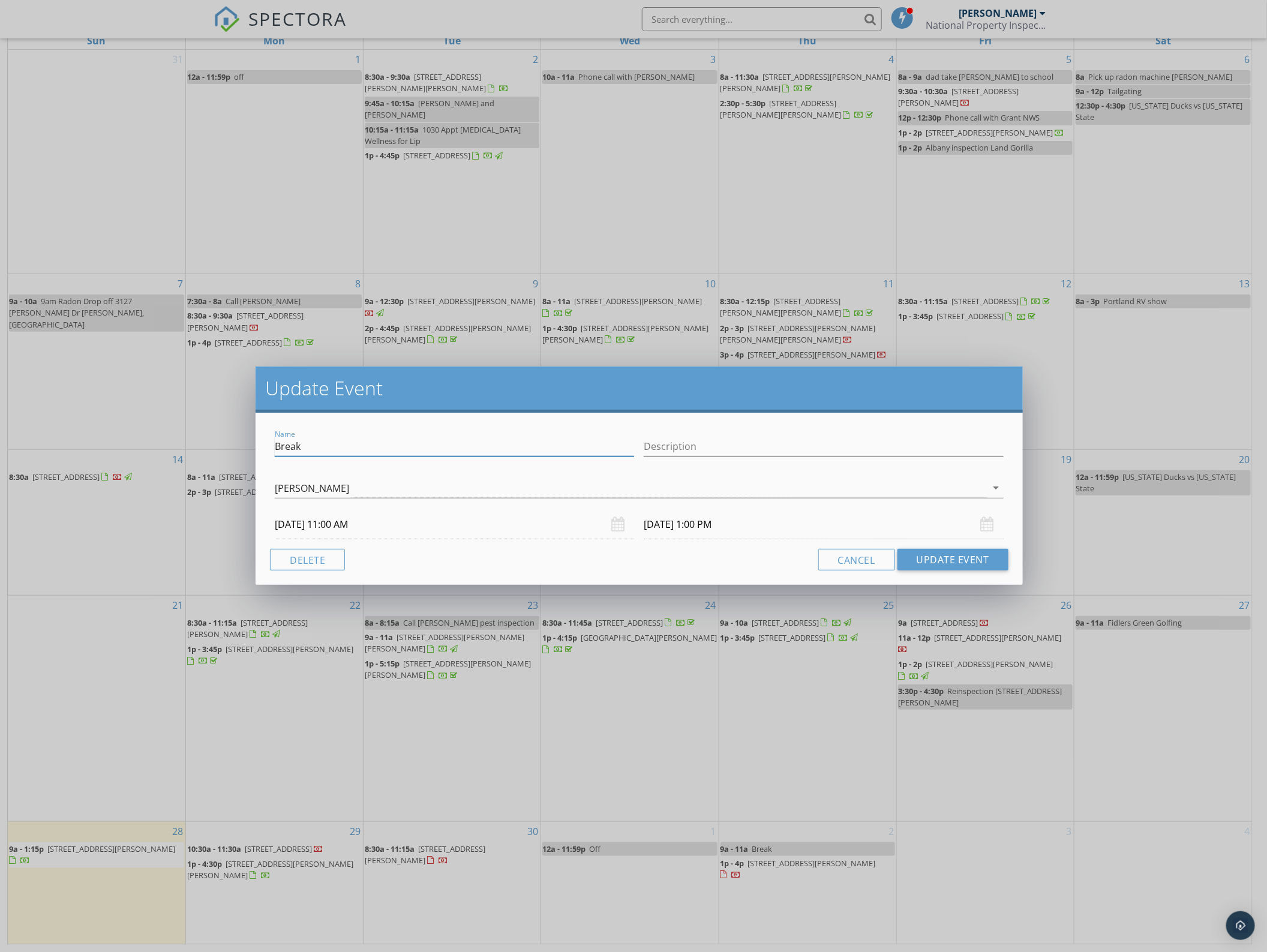
drag, startPoint x: 312, startPoint y: 447, endPoint x: 215, endPoint y: 447, distance: 97.0
click at [215, 447] on div "Update Event Name Break Description Greg Edney Greg Edney arrow_drop_down 10/02…" at bounding box center [633, 476] width 1267 height 952
click at [390, 447] on input "Break" at bounding box center [454, 446] width 359 height 20
type input "Break - Driving"
click at [917, 561] on button "Update Event" at bounding box center [952, 560] width 111 height 21
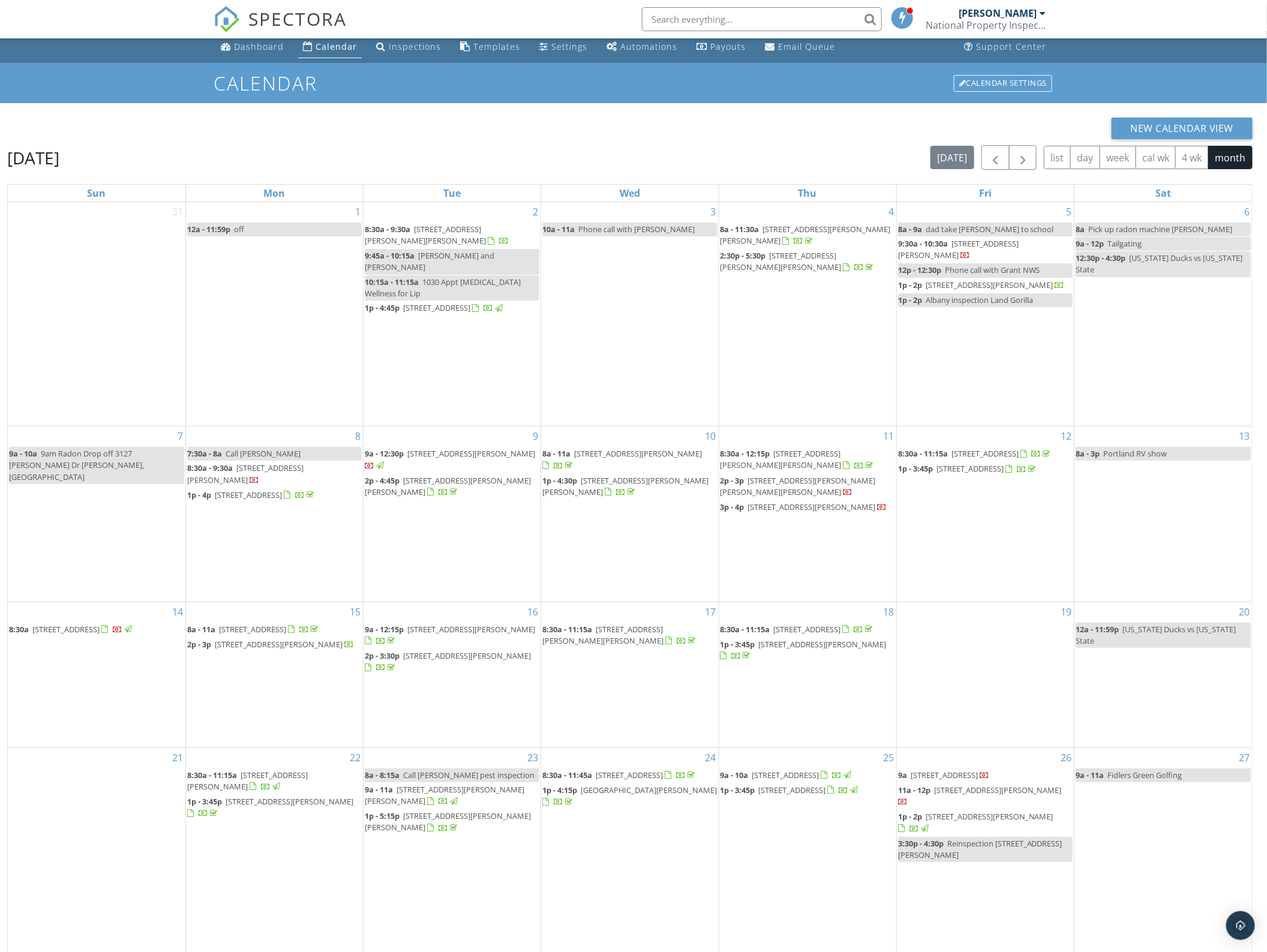
scroll to position [0, 0]
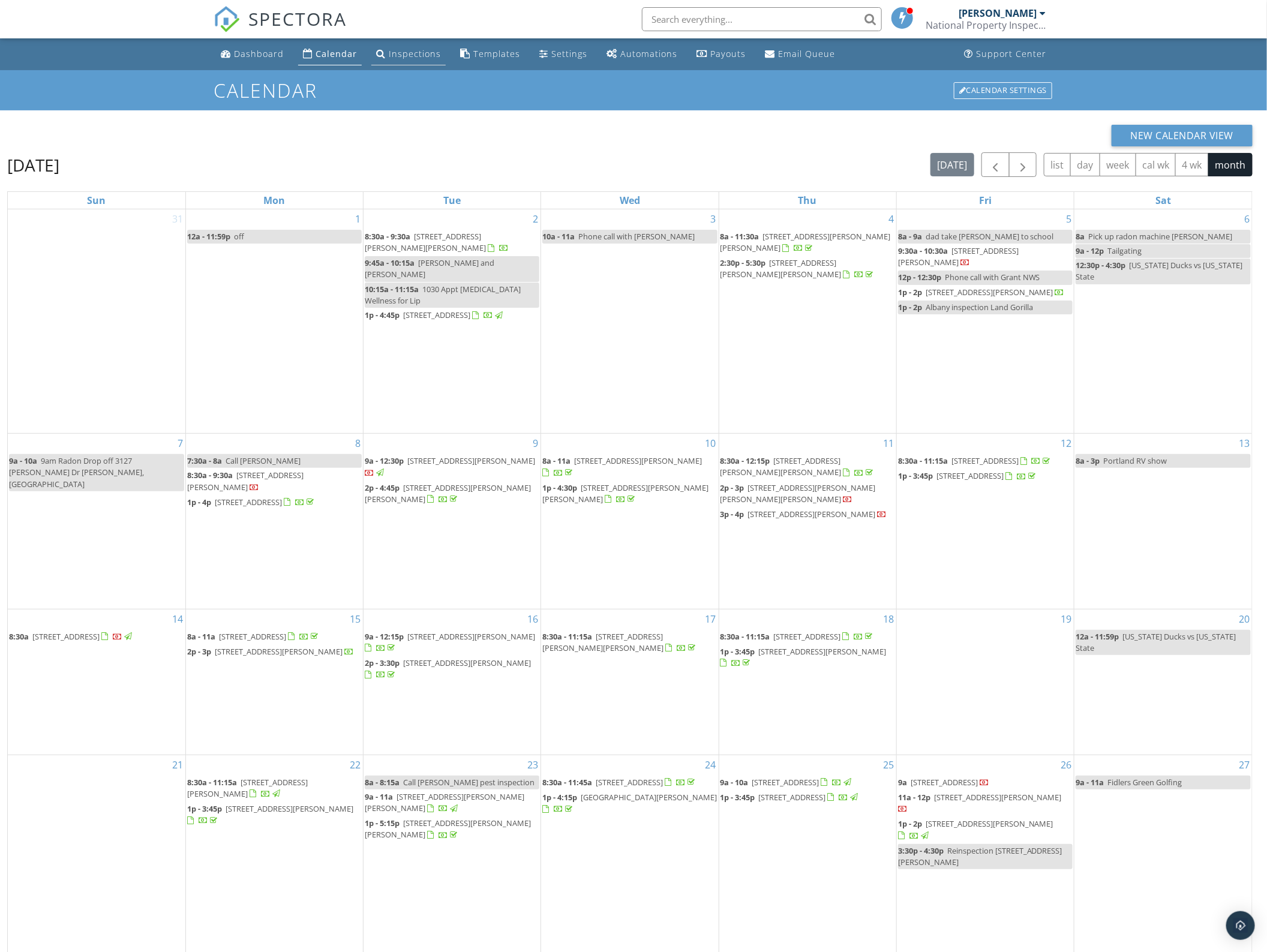
click at [409, 58] on div "Inspections" at bounding box center [414, 54] width 52 height 12
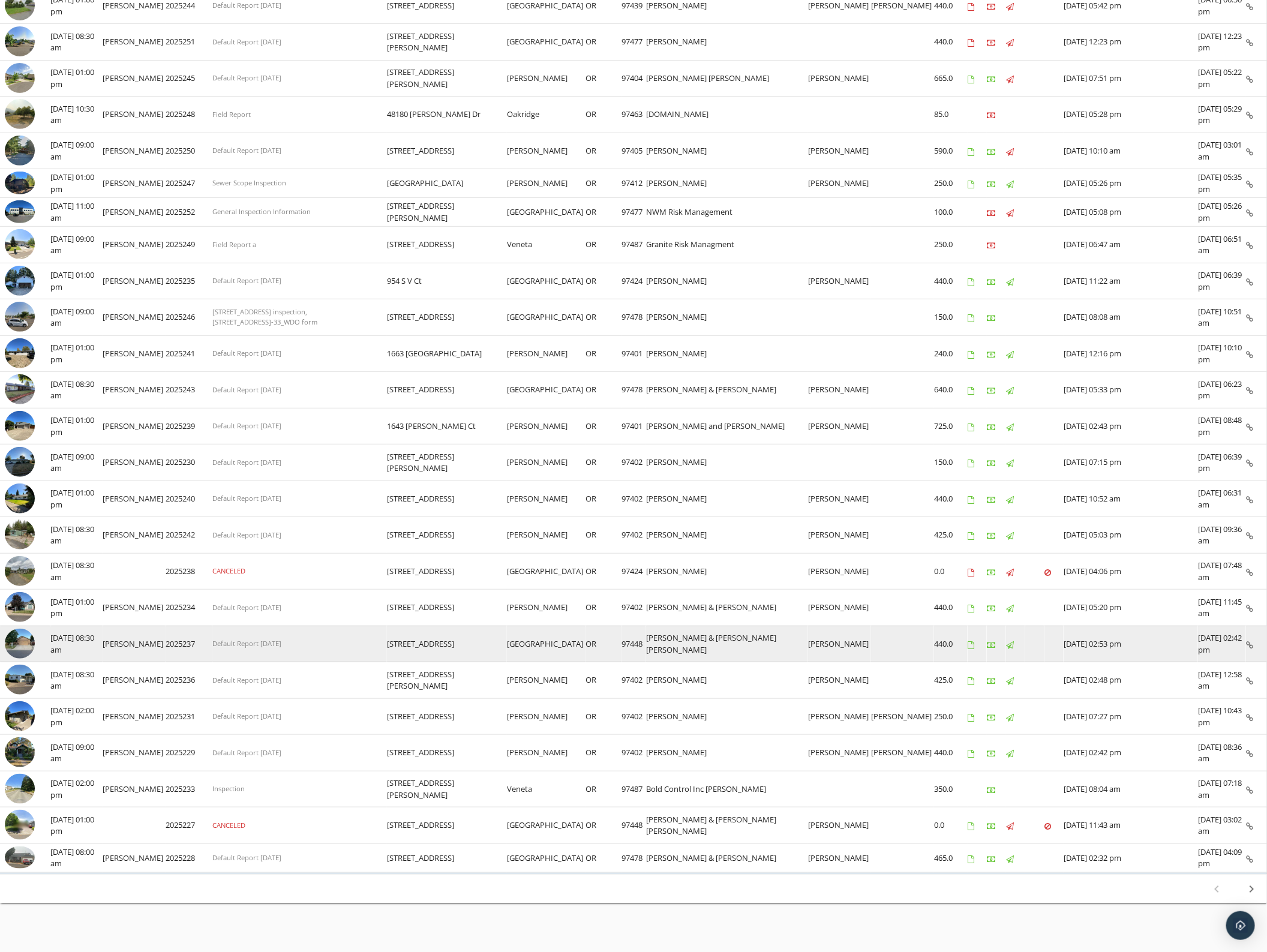
scroll to position [214, 0]
